Goal: Task Accomplishment & Management: Manage account settings

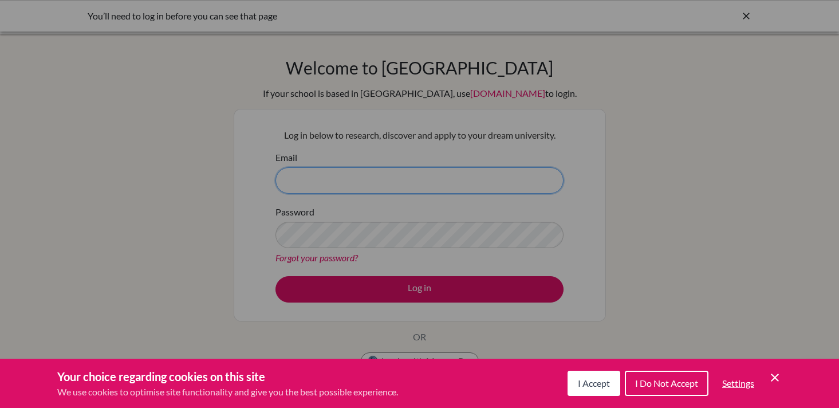
type input "[EMAIL_ADDRESS][DOMAIN_NAME]"
click at [598, 388] on span "I Accept" at bounding box center [594, 383] width 32 height 11
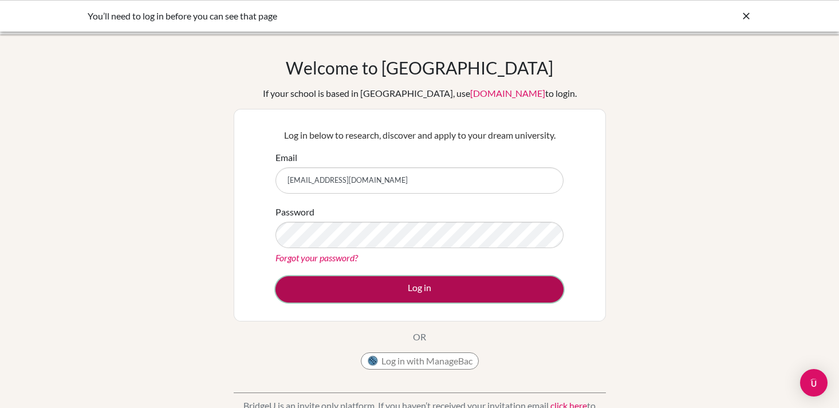
click at [481, 293] on button "Log in" at bounding box center [420, 289] width 288 height 26
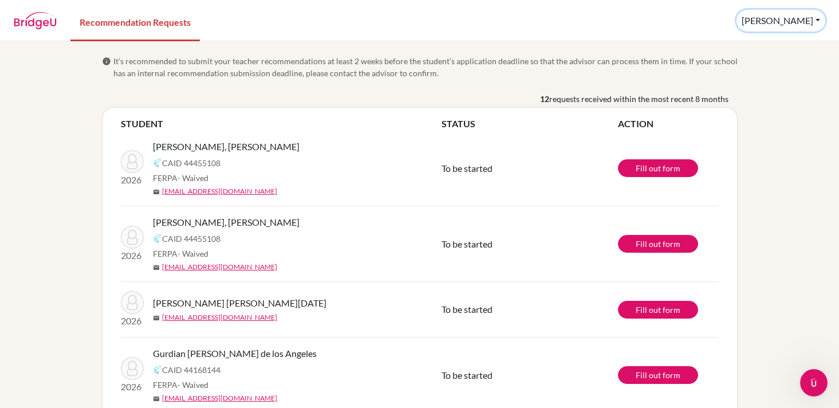
click at [815, 22] on button "[PERSON_NAME]" at bounding box center [781, 21] width 89 height 22
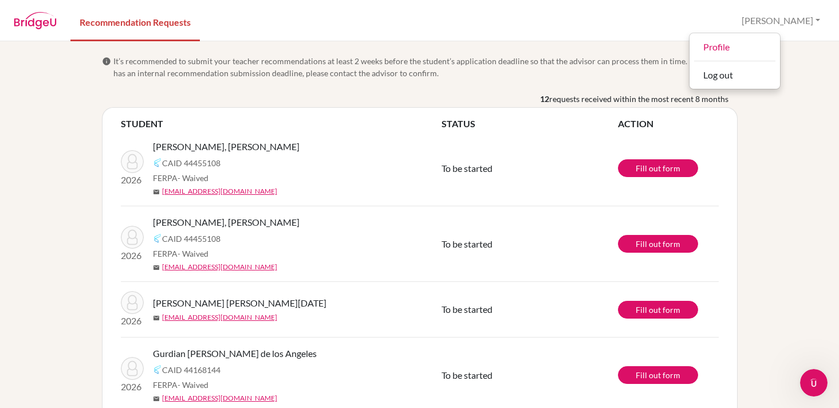
click at [399, 142] on div "[PERSON_NAME], [PERSON_NAME]" at bounding box center [301, 147] width 297 height 14
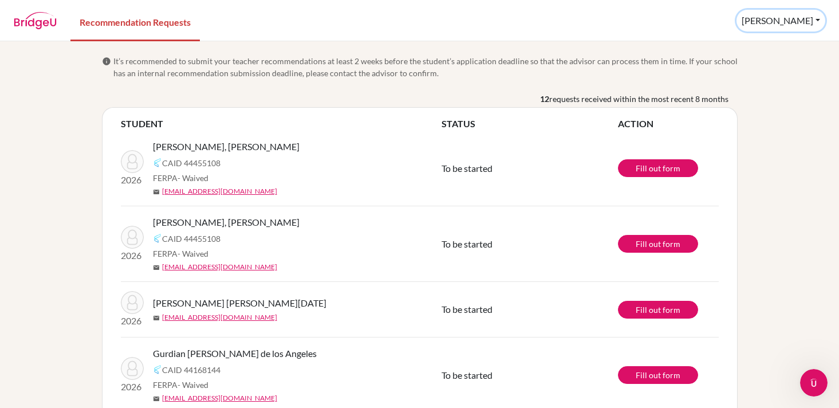
click at [812, 19] on button "[PERSON_NAME]" at bounding box center [781, 21] width 89 height 22
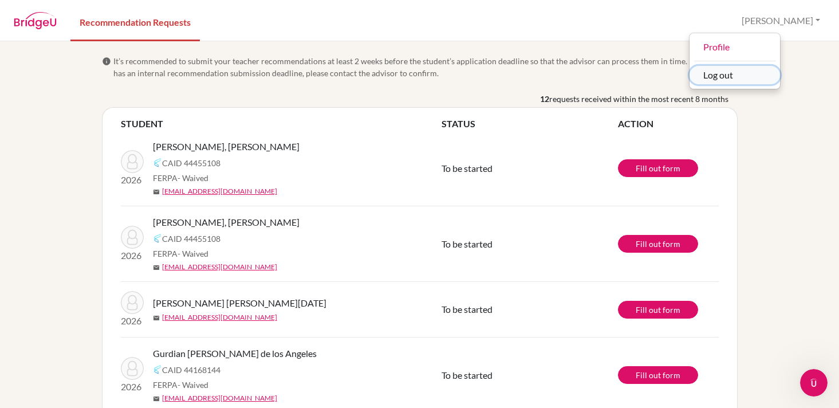
click at [760, 75] on button "Log out" at bounding box center [735, 75] width 91 height 18
